Goal: Information Seeking & Learning: Learn about a topic

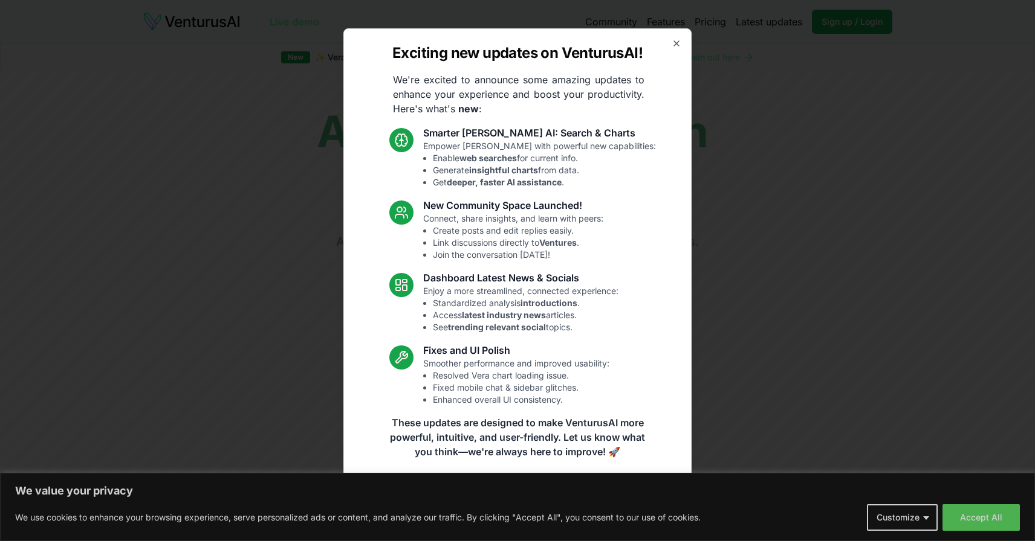
click at [682, 41] on div "Exciting new updates on VenturusAI! We're excited to announce some amazing upda…" at bounding box center [517, 270] width 348 height 485
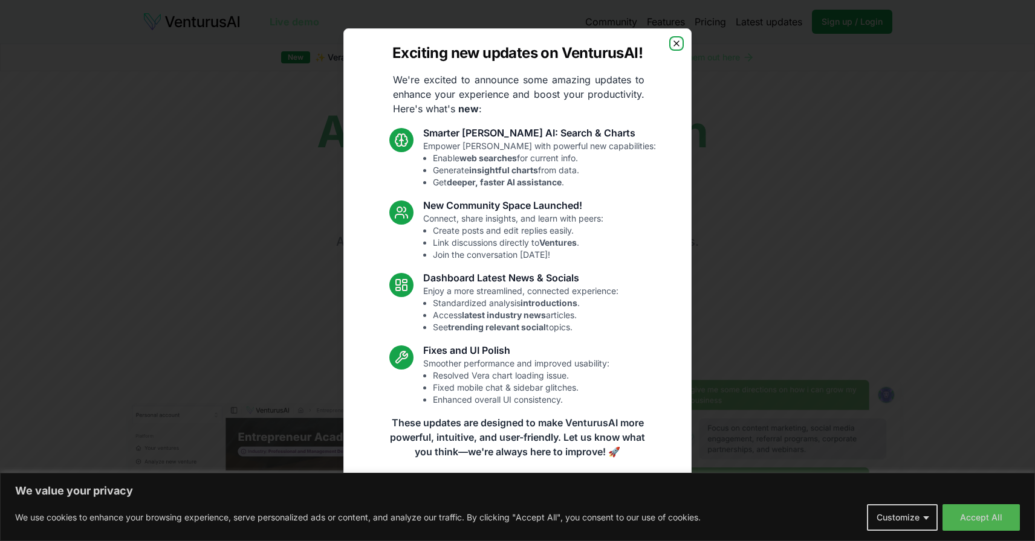
click at [676, 40] on icon "button" at bounding box center [676, 44] width 10 height 10
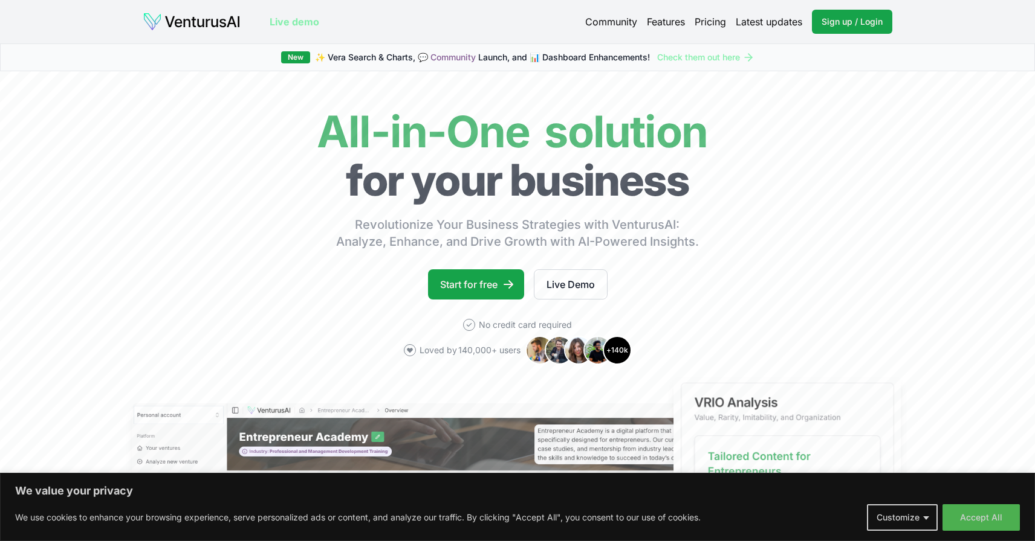
click at [711, 25] on link "Pricing" at bounding box center [709, 22] width 31 height 15
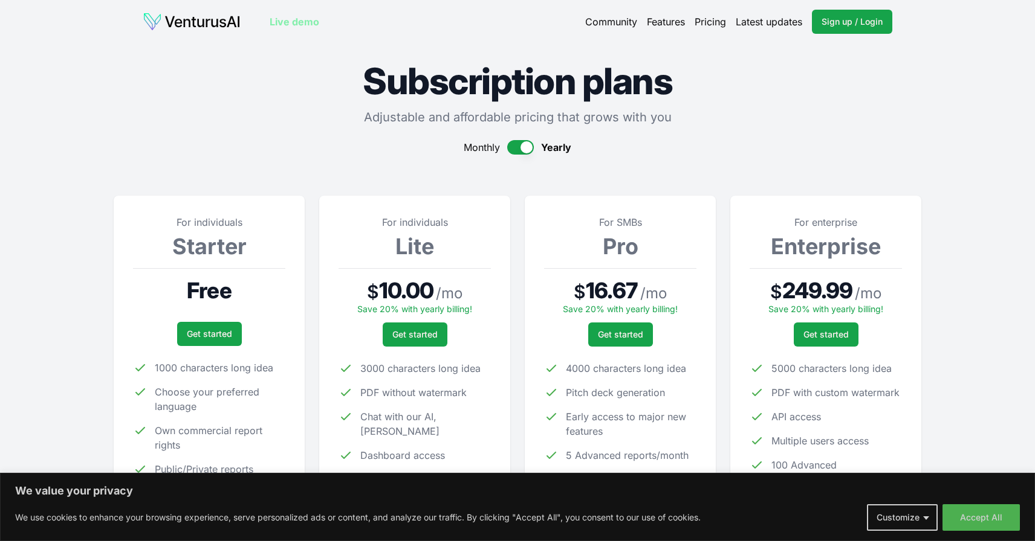
click at [514, 150] on button "button" at bounding box center [520, 147] width 27 height 15
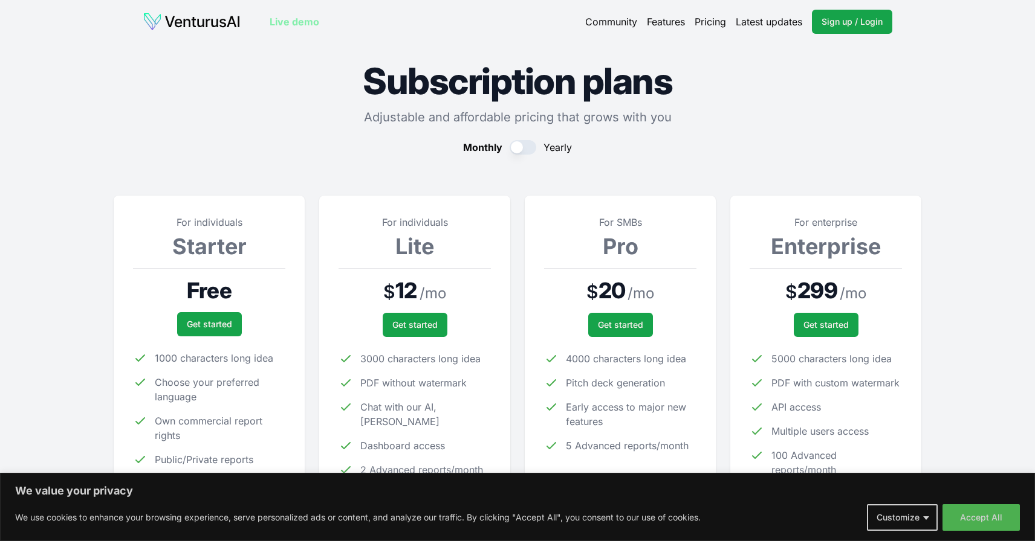
click at [183, 19] on img at bounding box center [192, 21] width 98 height 19
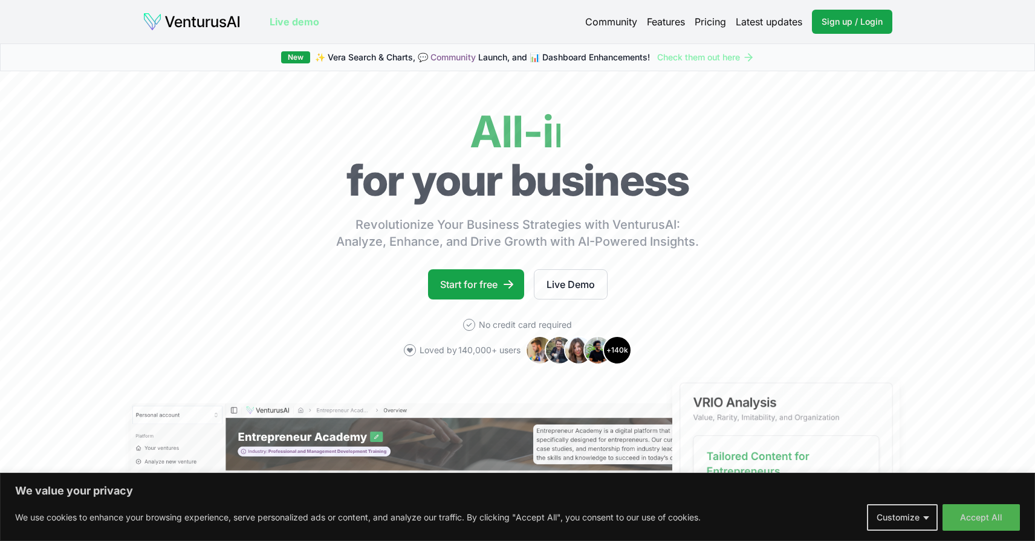
click at [296, 21] on link "Live demo" at bounding box center [295, 22] width 50 height 15
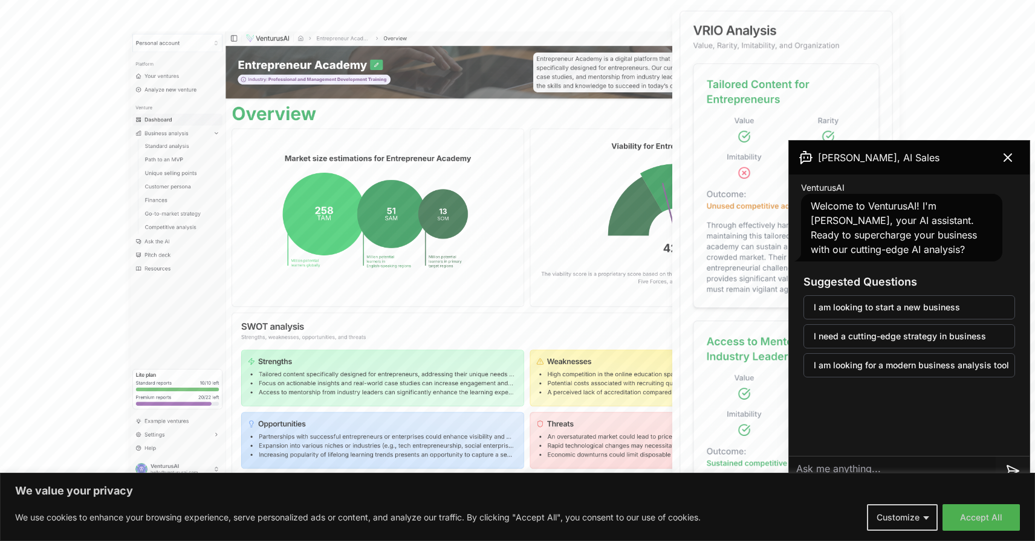
scroll to position [373, 0]
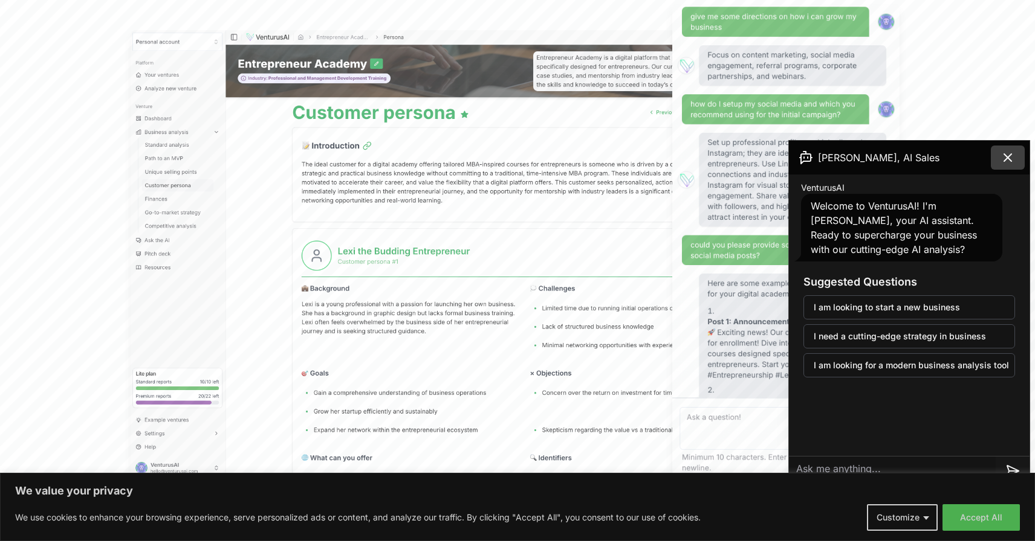
click at [1002, 155] on icon at bounding box center [1007, 157] width 15 height 15
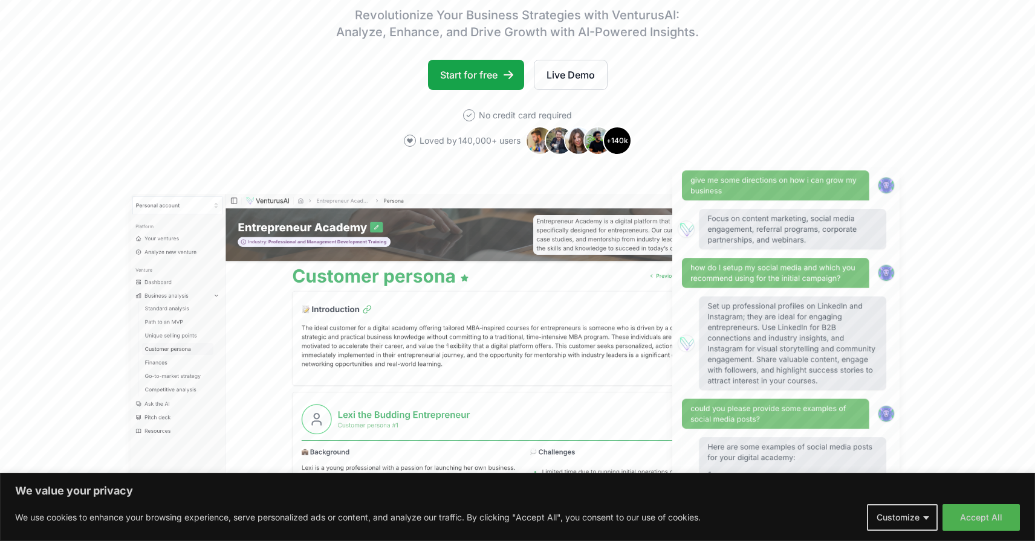
scroll to position [200, 0]
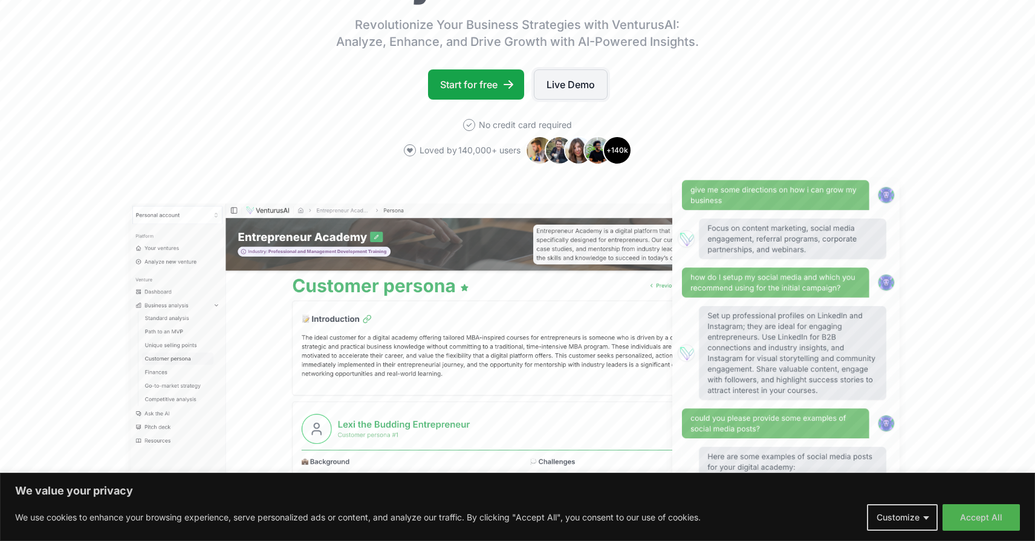
click at [583, 88] on link "Live Demo" at bounding box center [571, 84] width 74 height 30
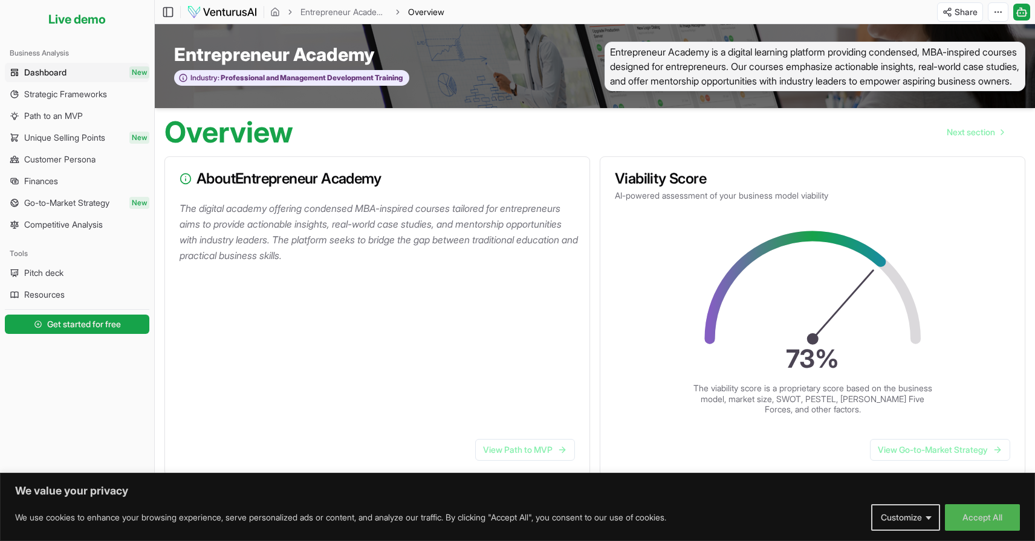
click at [445, 256] on p "The digital academy offering condensed MBA-inspired courses tailored for entrep…" at bounding box center [379, 232] width 400 height 63
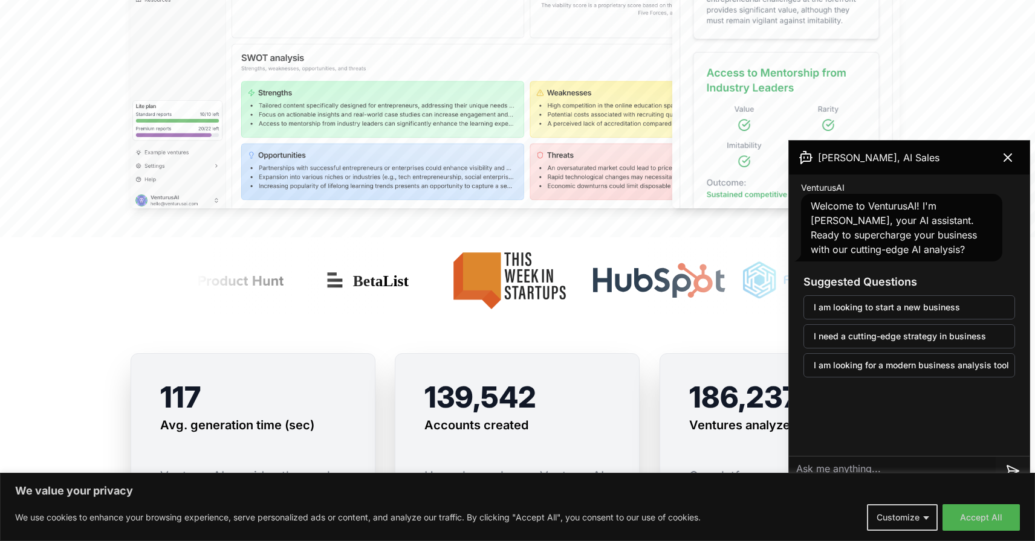
scroll to position [643, 0]
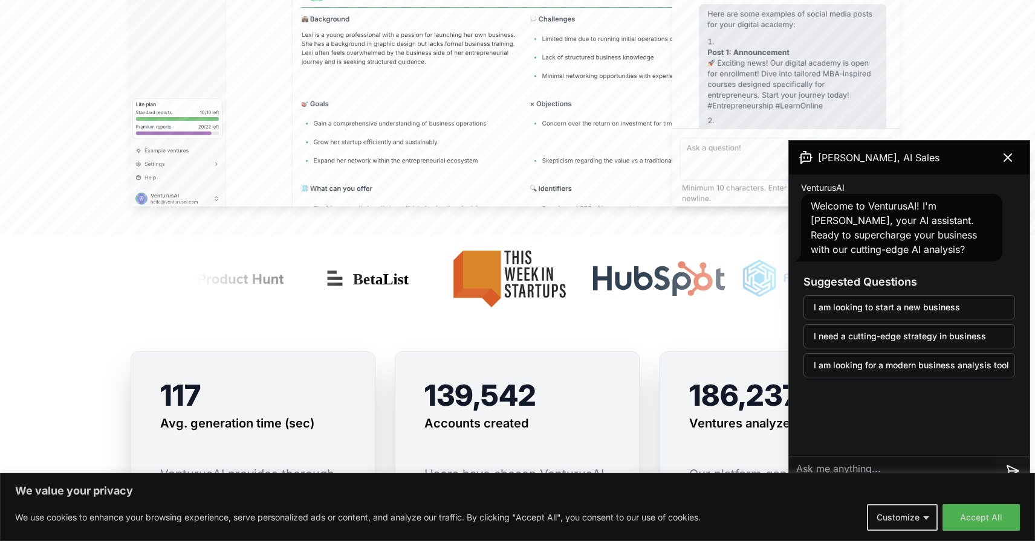
click at [867, 306] on button "I am looking to start a new business" at bounding box center [908, 307] width 211 height 24
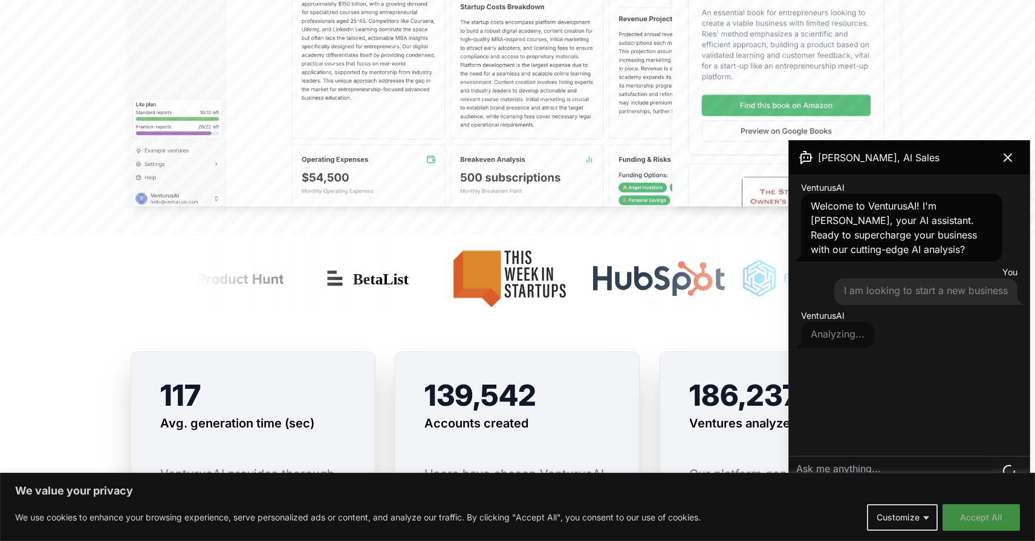
click at [988, 512] on button "Accept All" at bounding box center [980, 518] width 77 height 27
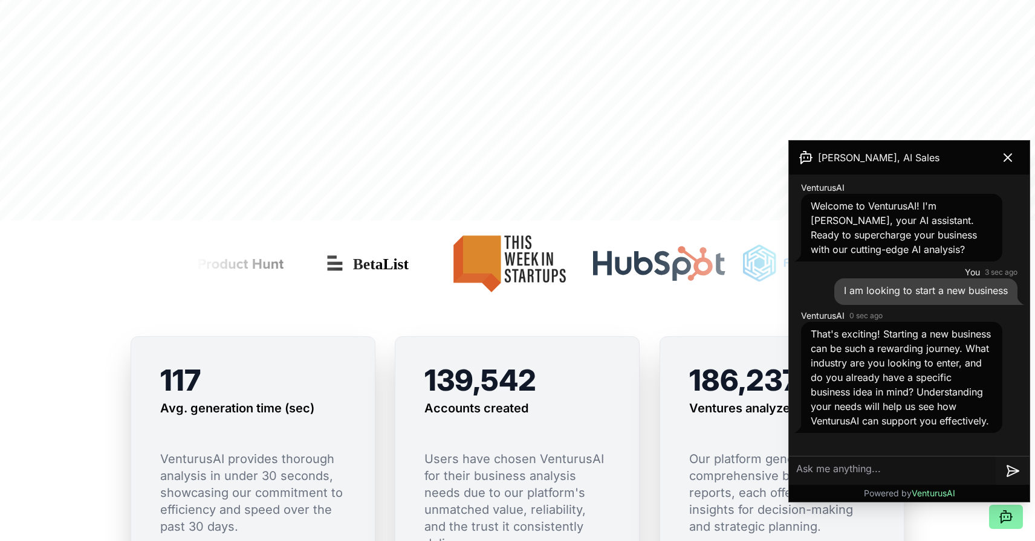
scroll to position [660, 0]
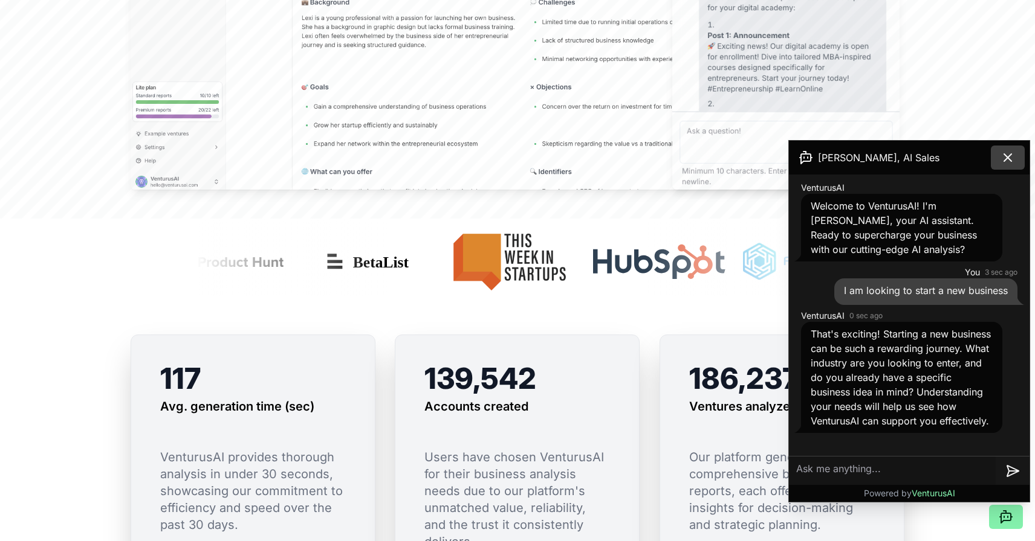
click at [1011, 158] on icon at bounding box center [1007, 157] width 15 height 15
